Goal: Information Seeking & Learning: Learn about a topic

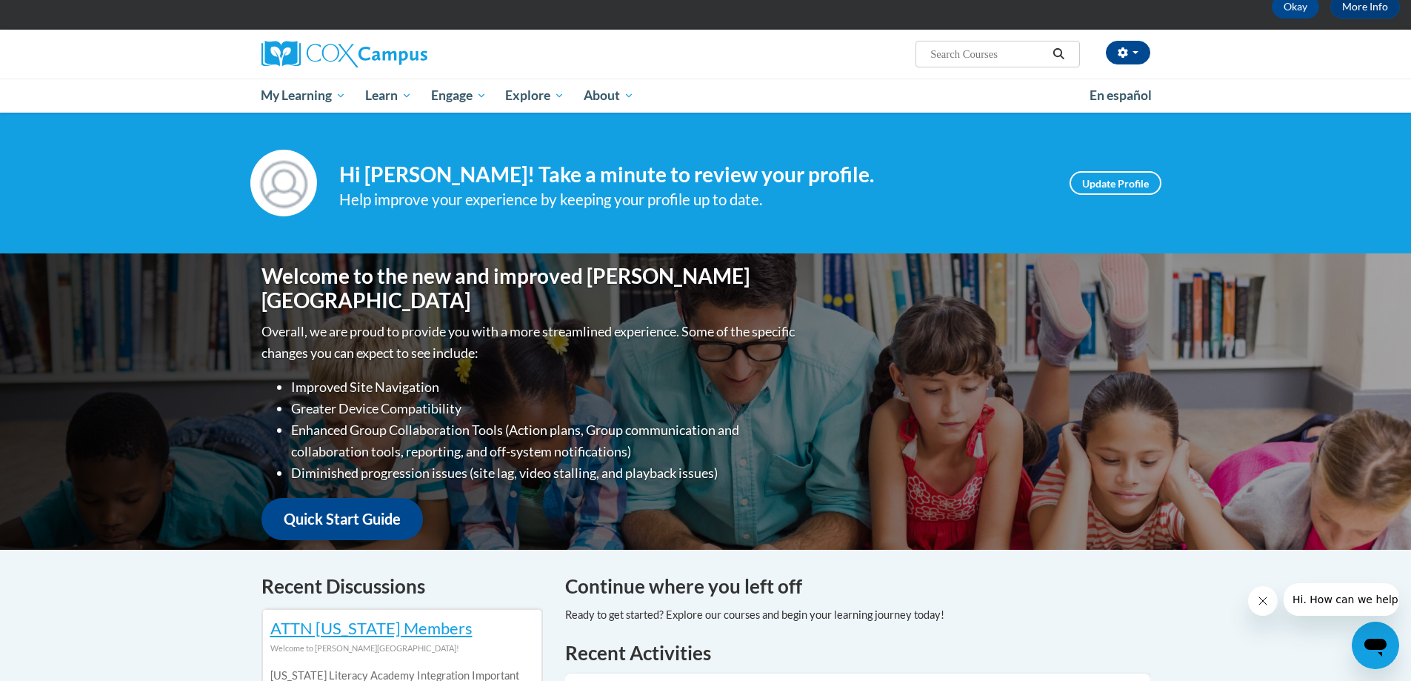
scroll to position [74, 0]
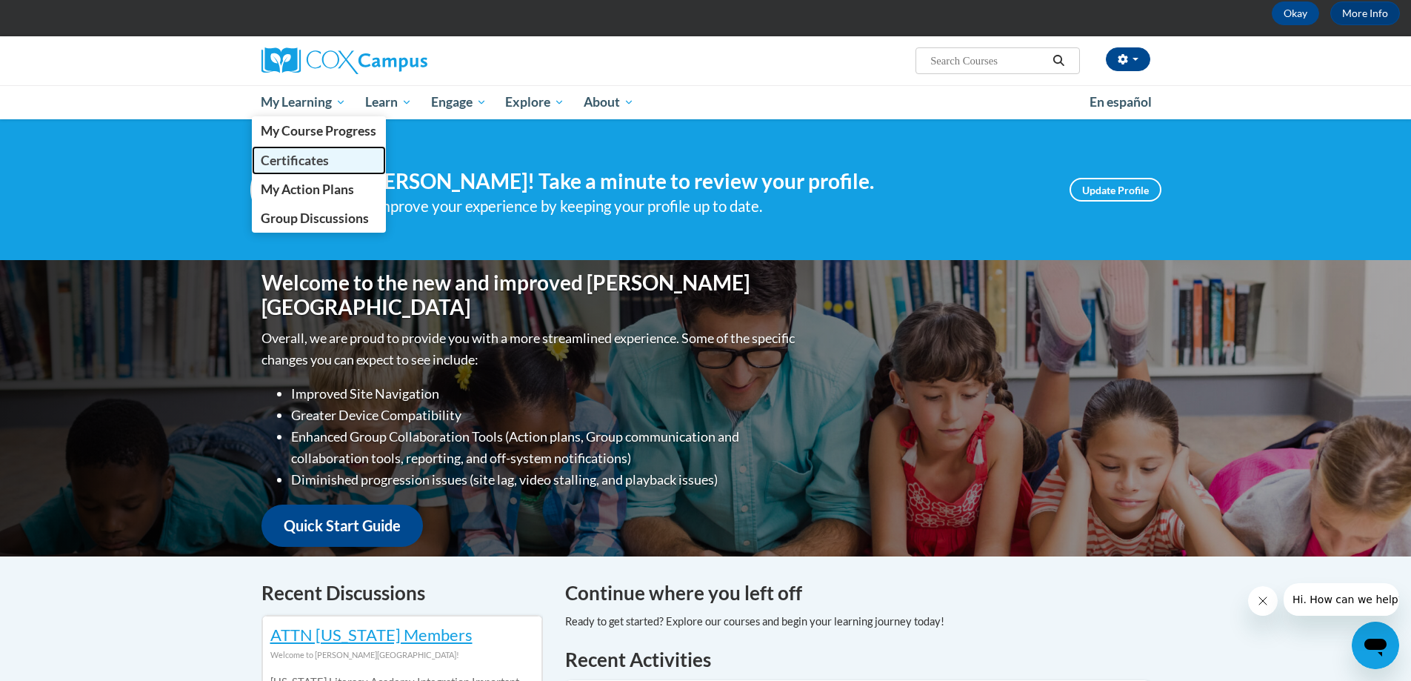
click at [320, 165] on span "Certificates" at bounding box center [295, 161] width 68 height 16
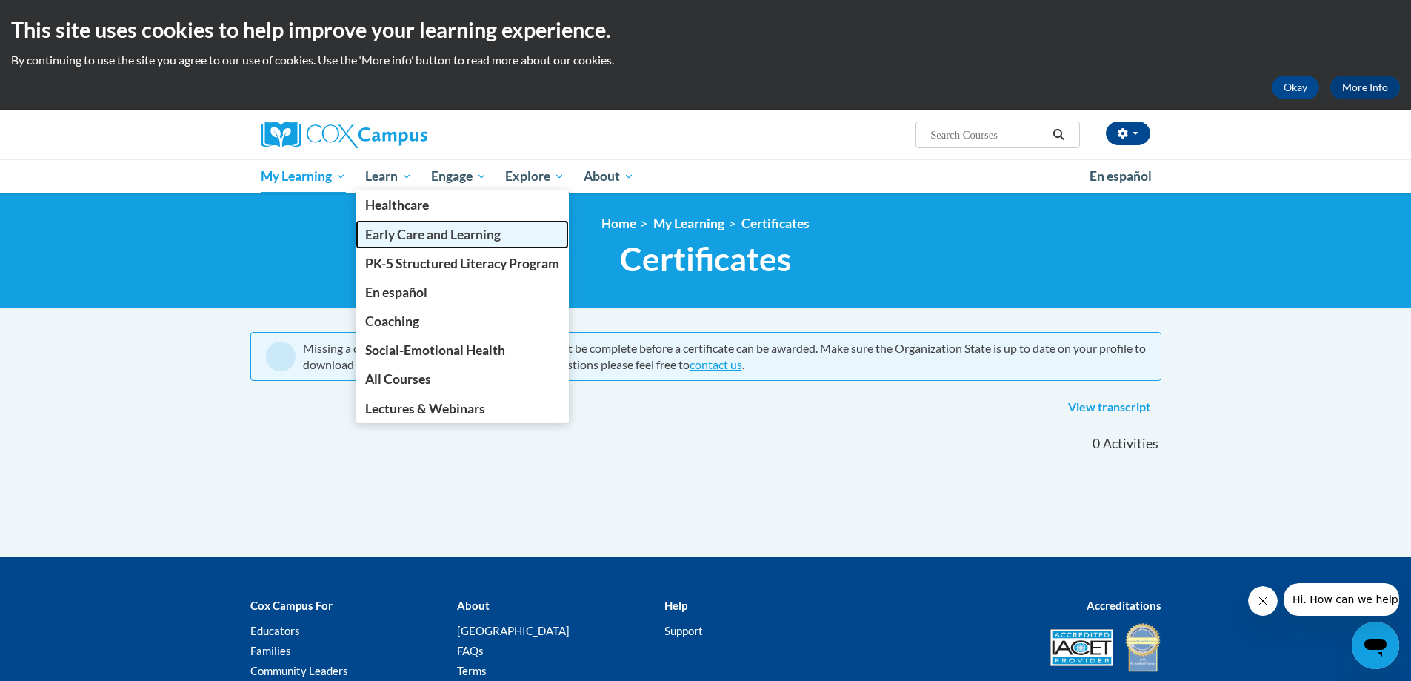
click at [396, 237] on span "Early Care and Learning" at bounding box center [433, 235] width 136 height 16
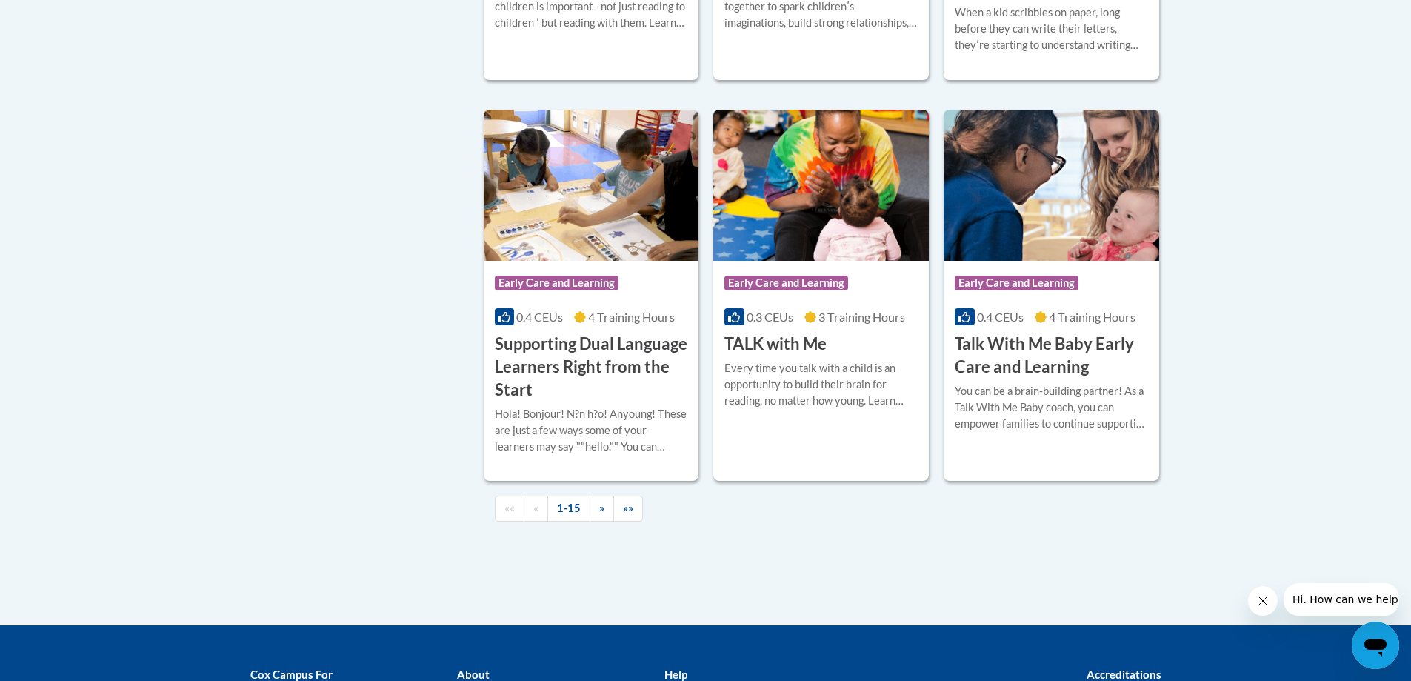
scroll to position [2222, 0]
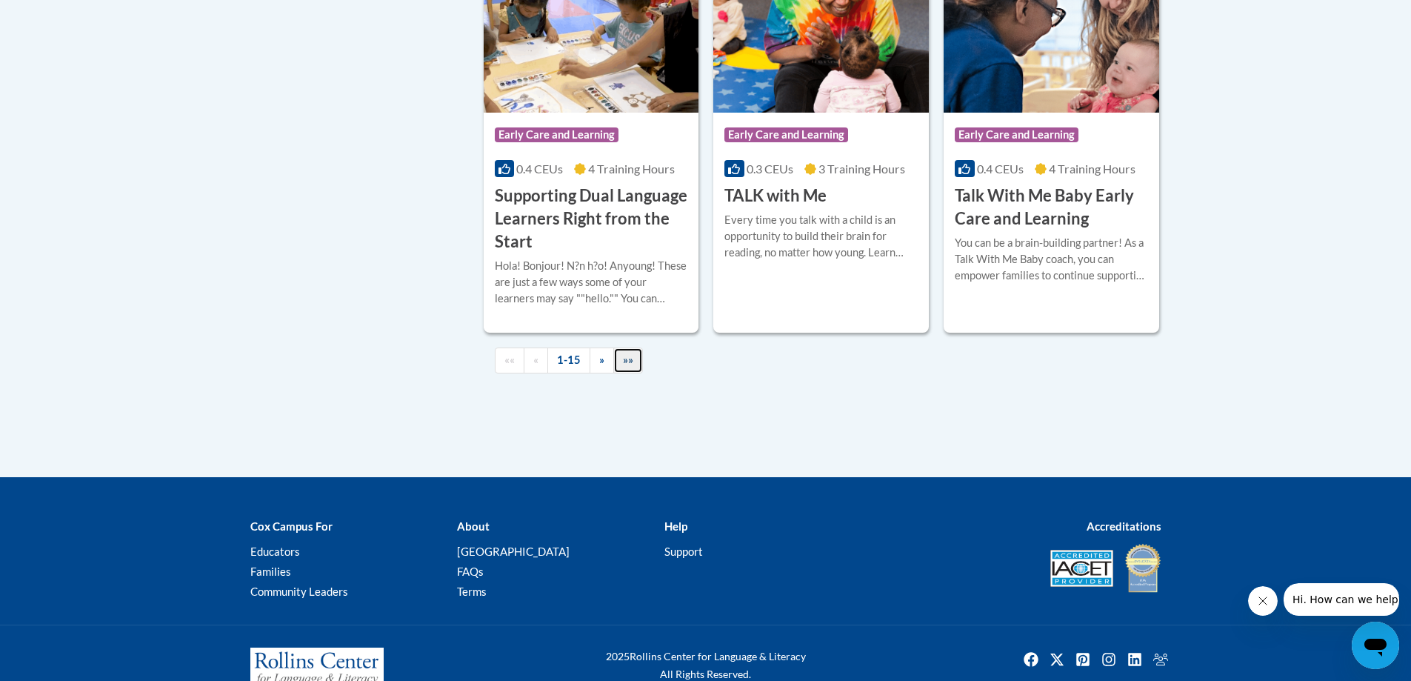
click at [628, 366] on span "»»" at bounding box center [628, 359] width 10 height 13
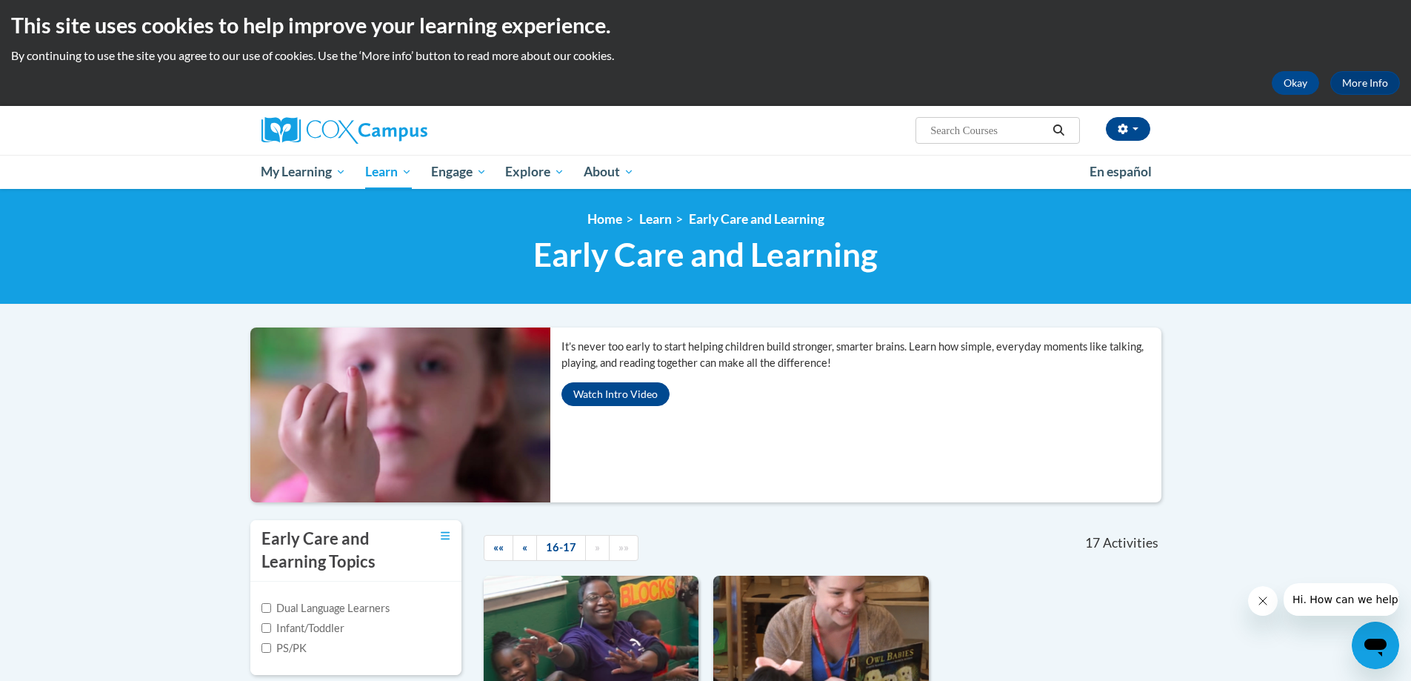
scroll to position [0, 0]
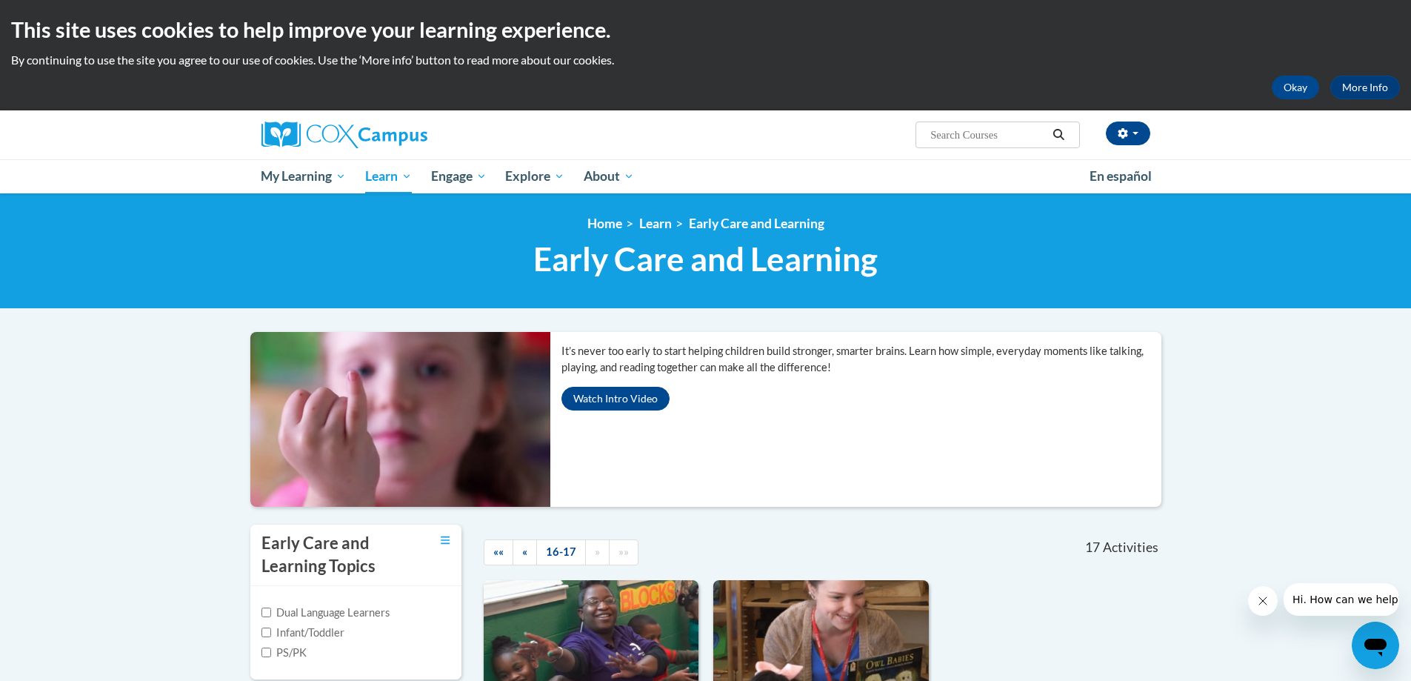
drag, startPoint x: 567, startPoint y: 214, endPoint x: 530, endPoint y: 201, distance: 38.7
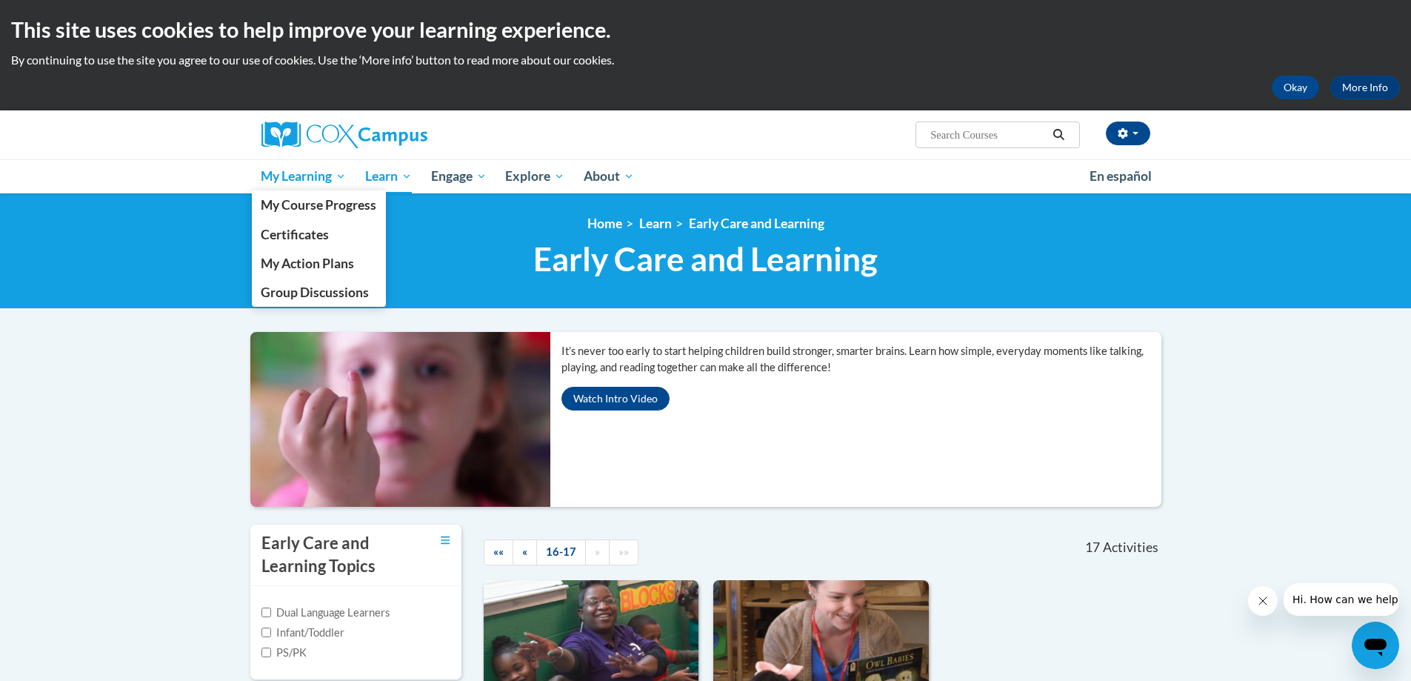
drag, startPoint x: 530, startPoint y: 201, endPoint x: 308, endPoint y: 179, distance: 223.3
click at [308, 179] on span "My Learning" at bounding box center [303, 176] width 85 height 18
click at [327, 265] on span "My Action Plans" at bounding box center [307, 264] width 93 height 16
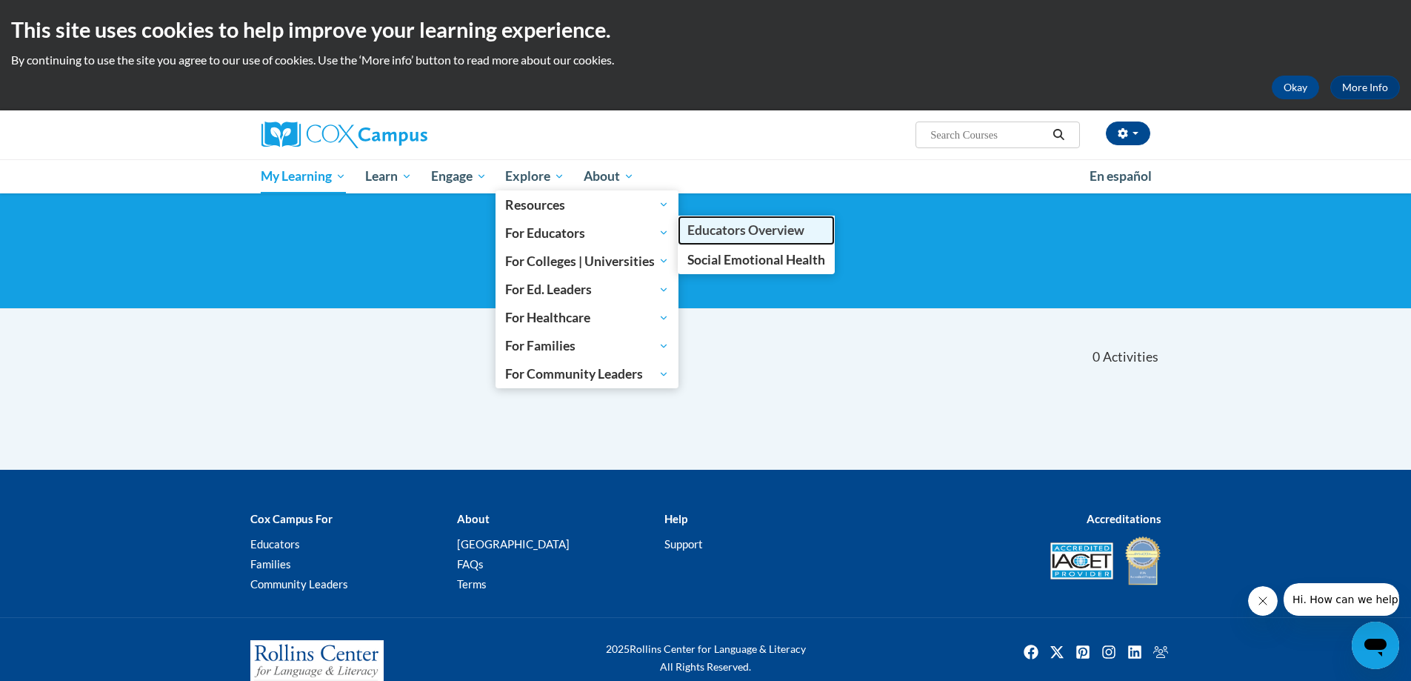
click at [714, 227] on span "Educators Overview" at bounding box center [745, 230] width 117 height 16
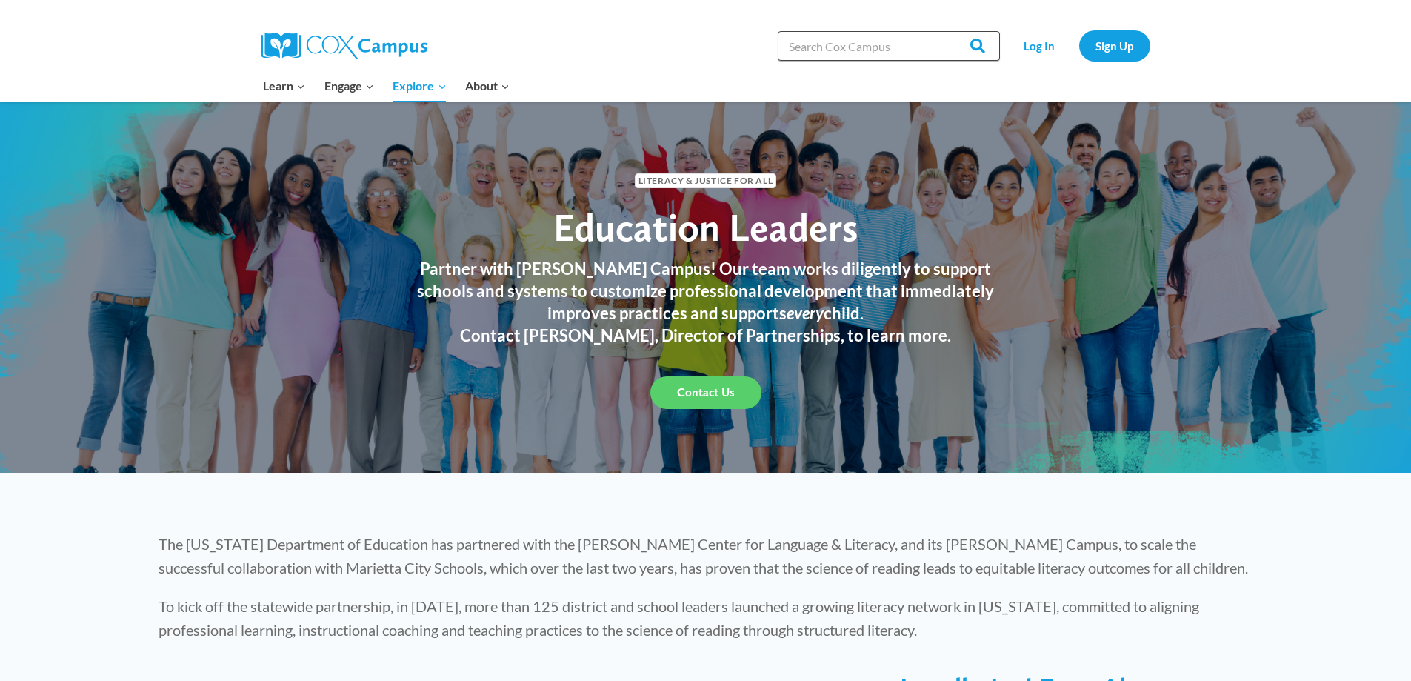
click at [883, 50] on input "Search in [URL][DOMAIN_NAME]" at bounding box center [889, 46] width 222 height 30
type input "data collection"
click at [942, 31] on input "Search" at bounding box center [971, 46] width 58 height 30
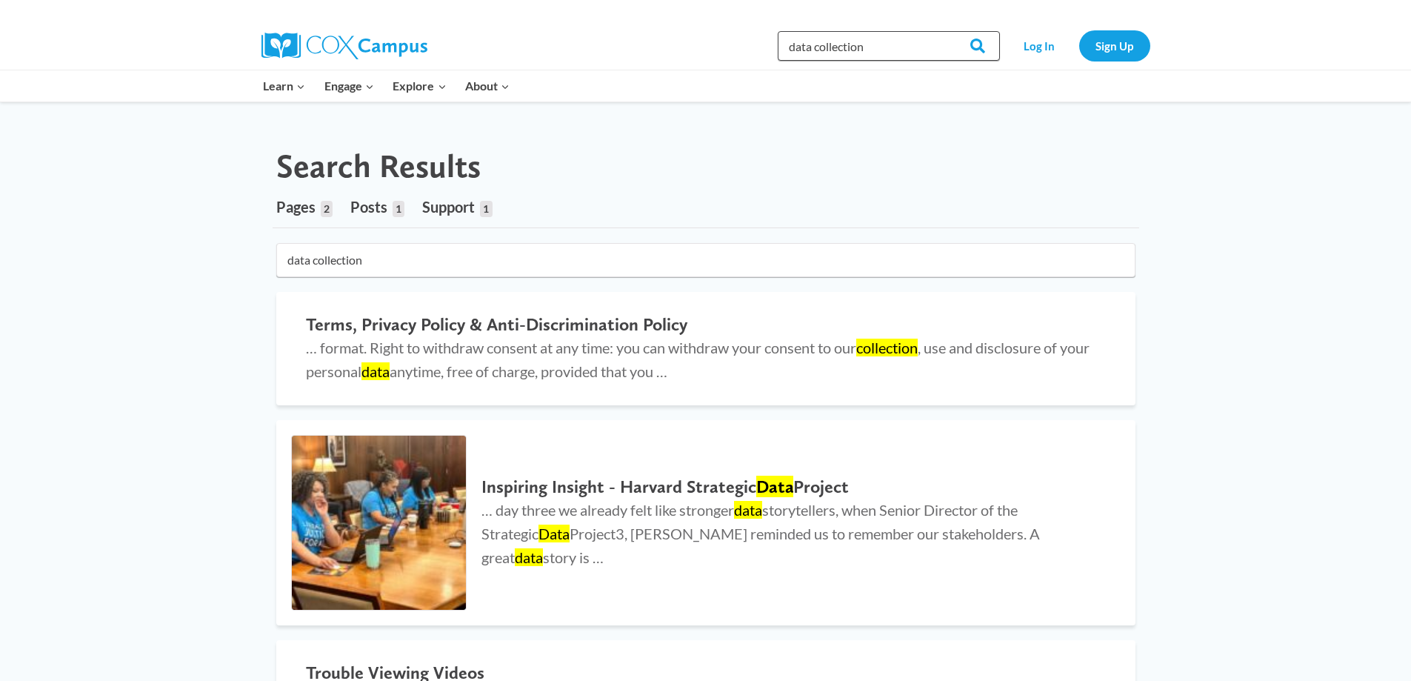
click at [907, 43] on input "data collection" at bounding box center [889, 46] width 222 height 30
type input "d"
type input "dyslexia"
click at [942, 31] on input "Search" at bounding box center [971, 46] width 58 height 30
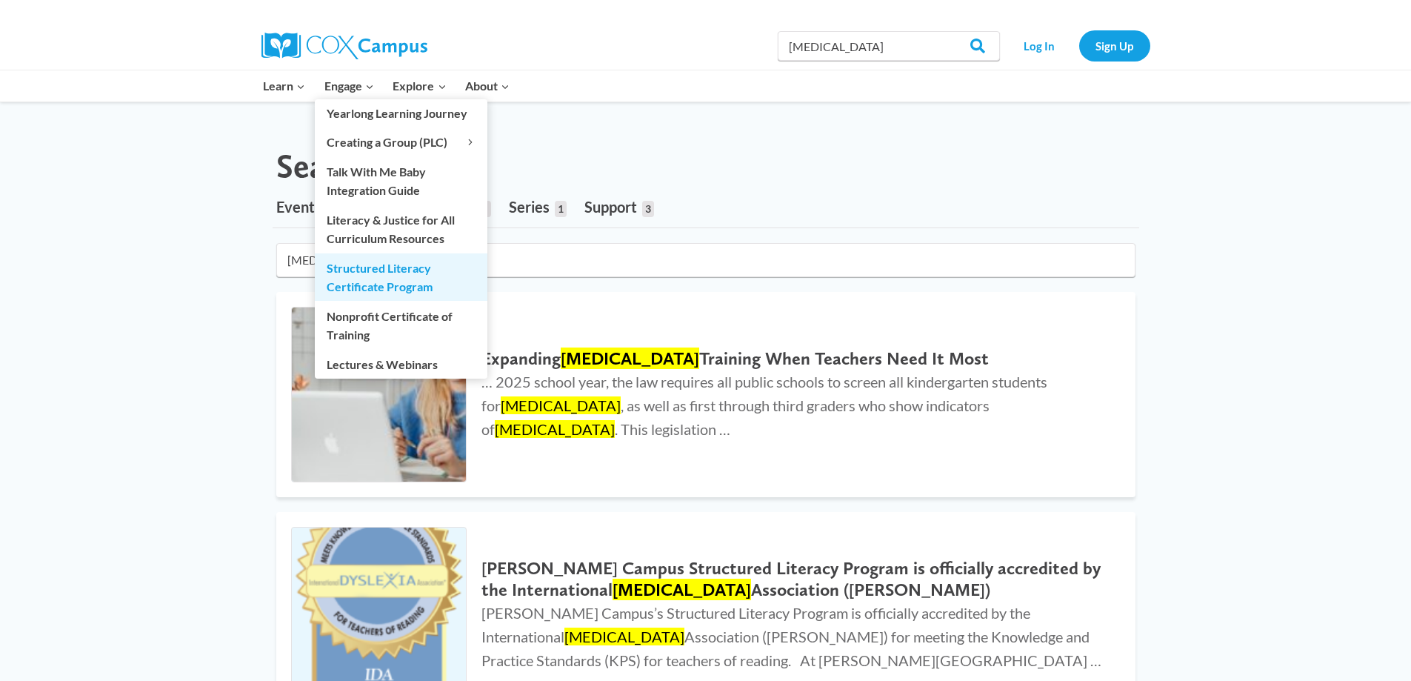
click at [367, 266] on link "Structured Literacy Certificate Program" at bounding box center [401, 276] width 173 height 47
click at [364, 274] on link "Structured Literacy Certificate Program" at bounding box center [401, 276] width 173 height 47
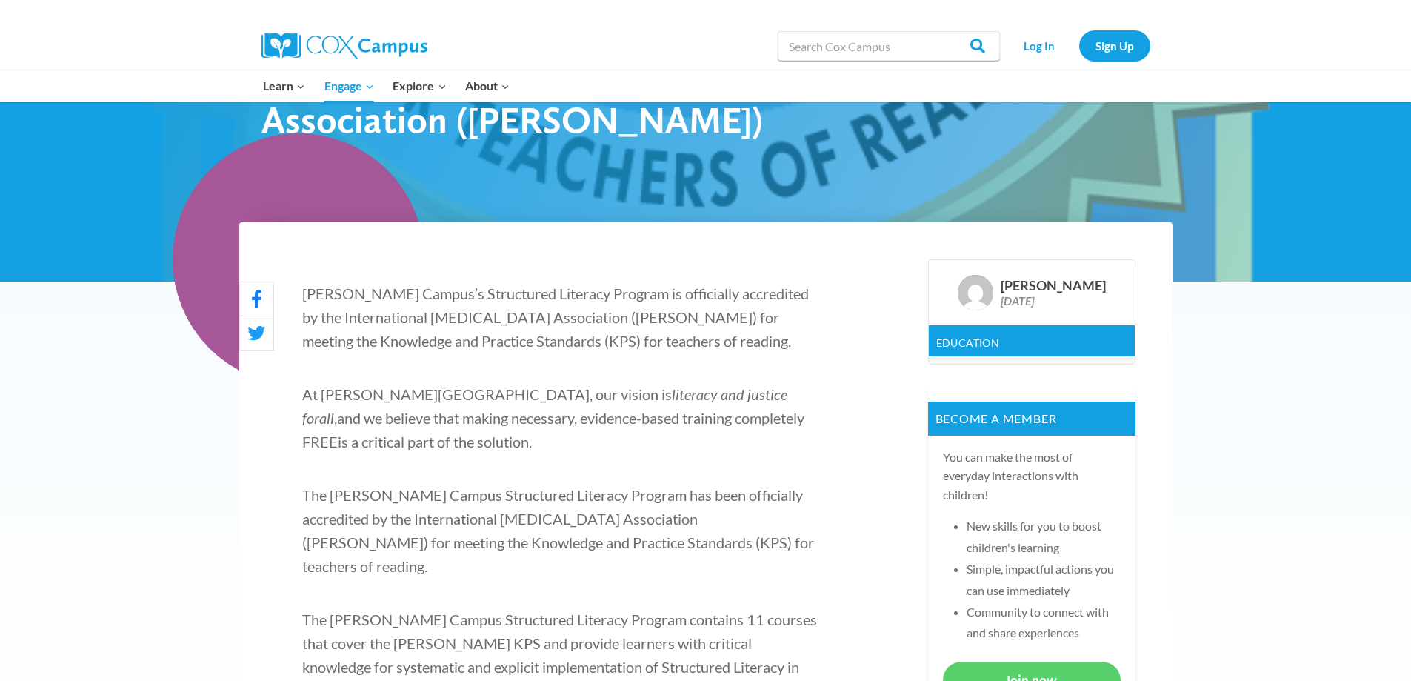
scroll to position [296, 0]
